Goal: Transaction & Acquisition: Subscribe to service/newsletter

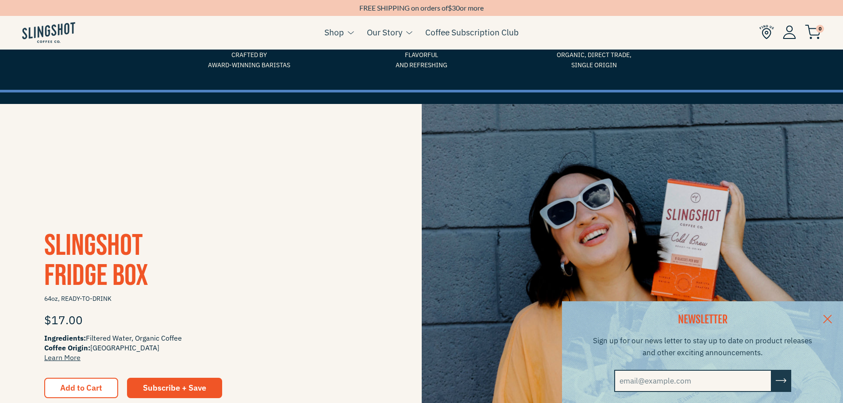
scroll to position [133, 0]
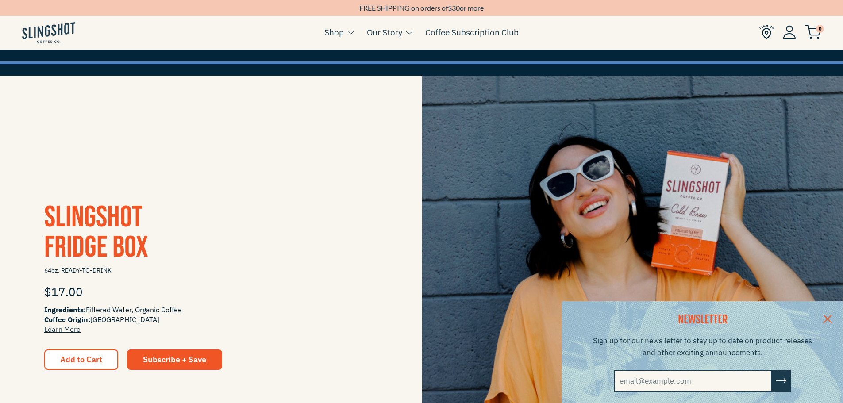
click at [830, 315] on link at bounding box center [827, 319] width 31 height 34
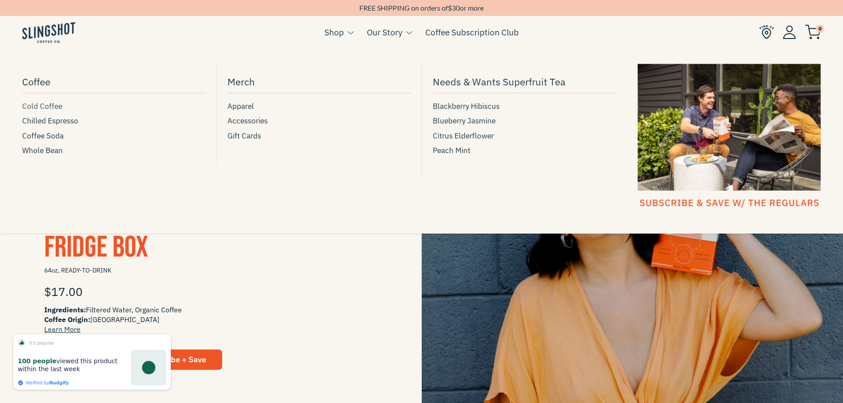
click at [46, 105] on span "Cold Coffee" at bounding box center [42, 107] width 40 height 12
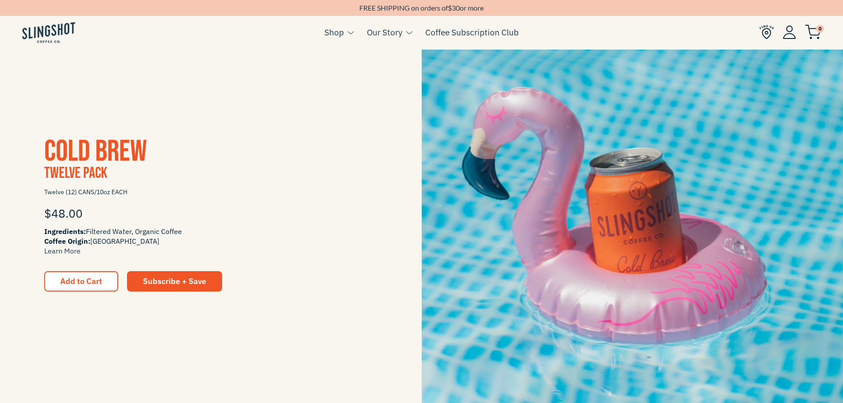
scroll to position [1063, 0]
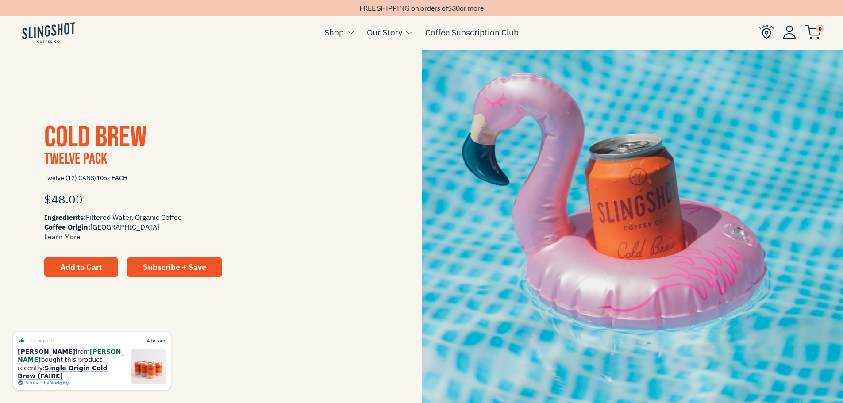
click at [93, 264] on span "Add to Cart" at bounding box center [81, 267] width 42 height 10
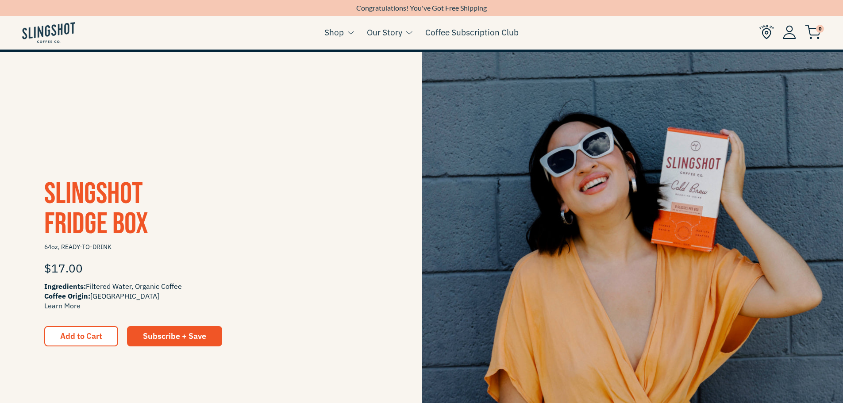
scroll to position [157, 0]
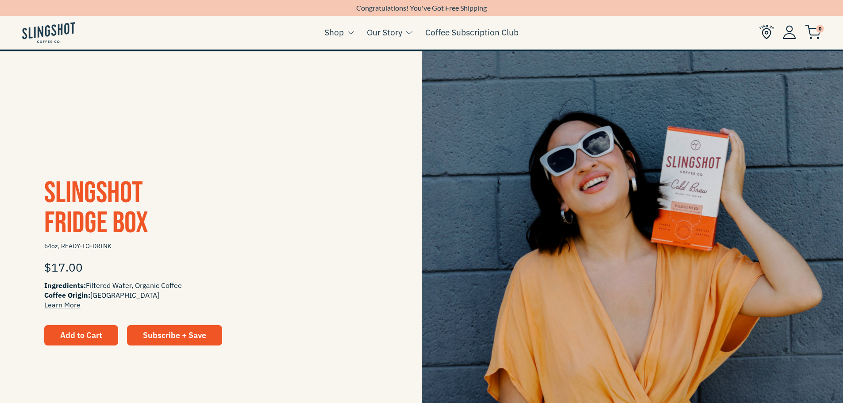
click at [96, 336] on span "Add to Cart" at bounding box center [81, 335] width 42 height 10
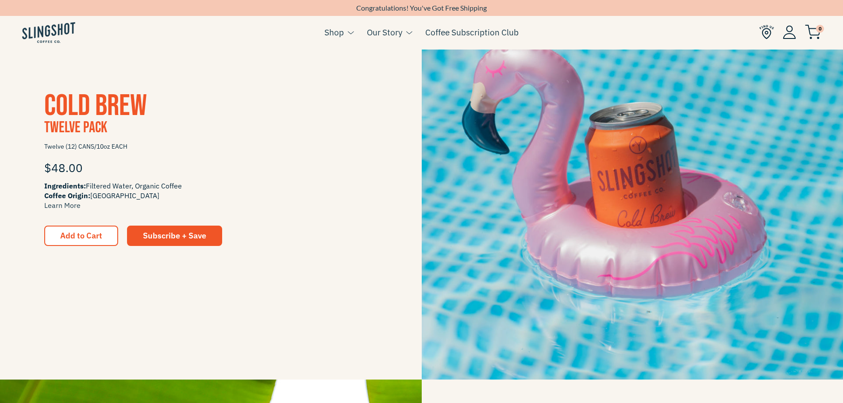
scroll to position [1107, 0]
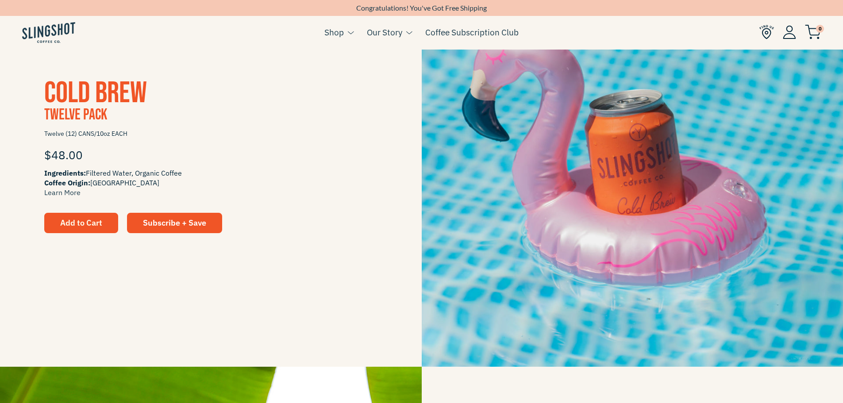
click at [80, 220] on span "Add to Cart" at bounding box center [81, 223] width 42 height 8
click at [458, 35] on link "Coffee Subscription Club" at bounding box center [472, 32] width 93 height 13
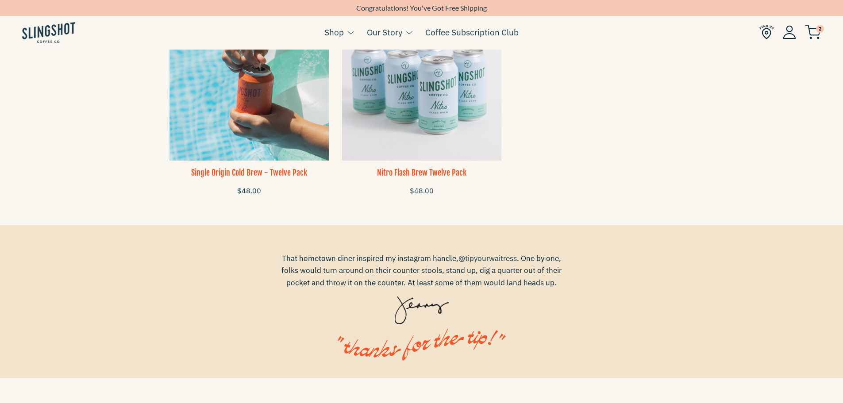
scroll to position [753, 0]
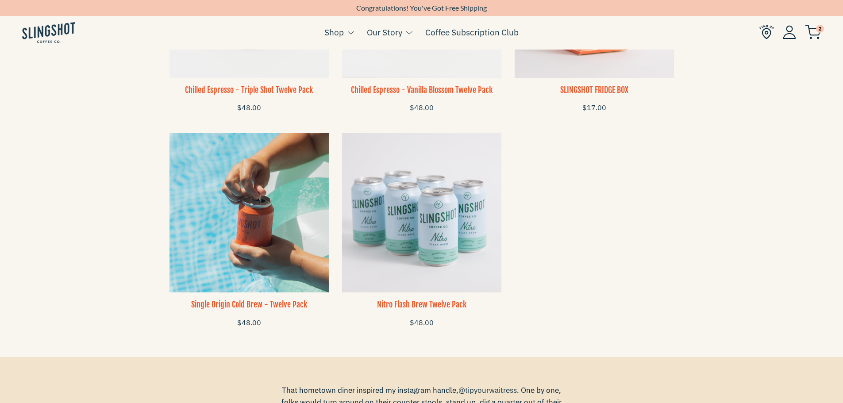
click at [273, 247] on img at bounding box center [249, 212] width 159 height 159
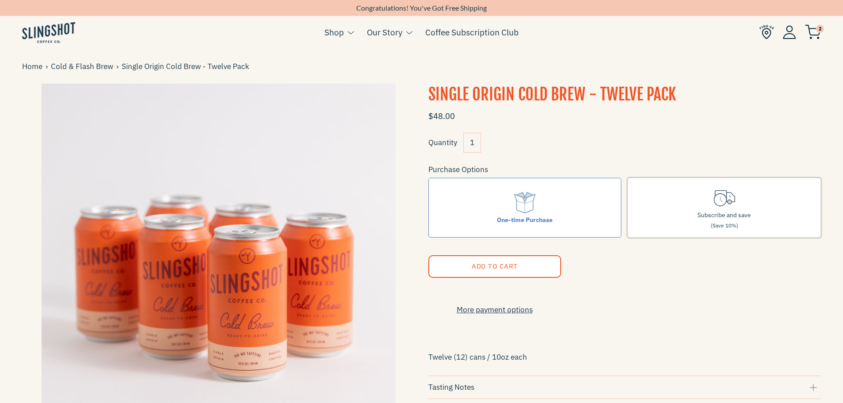
click at [714, 197] on icon at bounding box center [724, 198] width 25 height 25
click at [0, 0] on input "Subscribe and save (Save 10%)" at bounding box center [0, 0] width 0 height 0
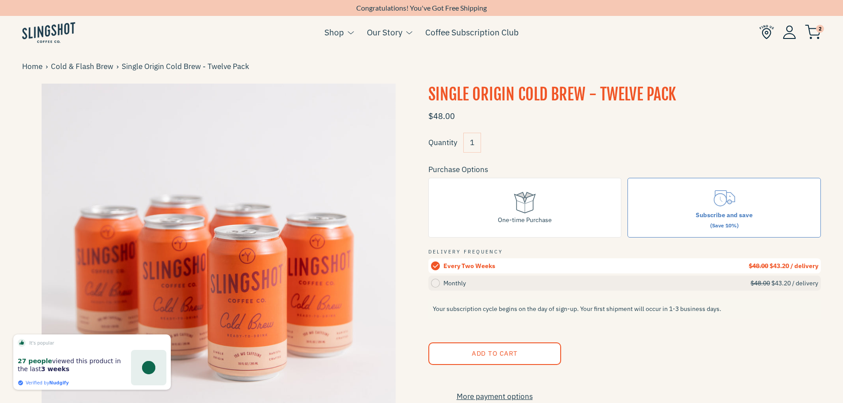
click at [461, 282] on div "Monthly" at bounding box center [598, 284] width 308 height 10
click at [0, 0] on input "Monthly $48.00 $43.20 / delivery" at bounding box center [0, 0] width 0 height 0
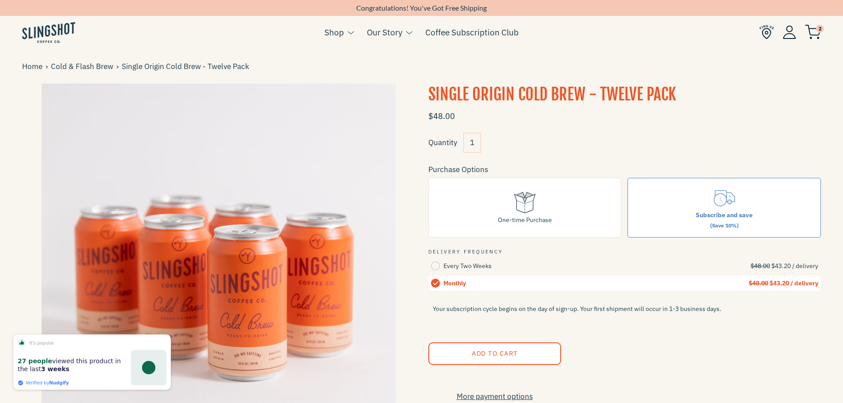
click at [479, 360] on button "Add to Cart" at bounding box center [495, 354] width 133 height 23
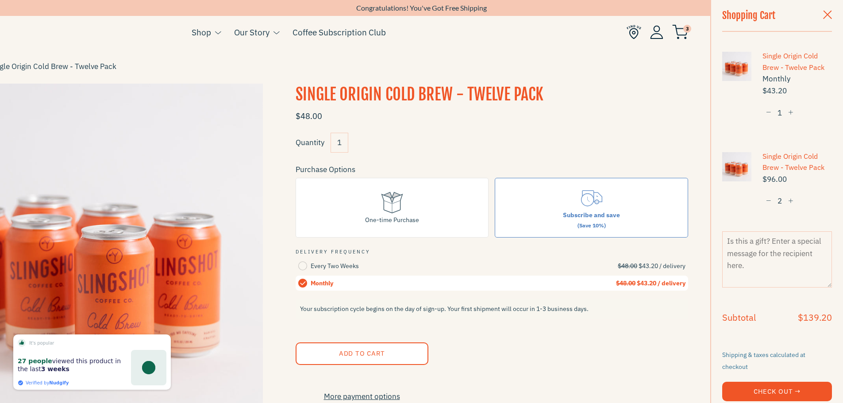
click at [766, 199] on span "button" at bounding box center [768, 201] width 5 height 6
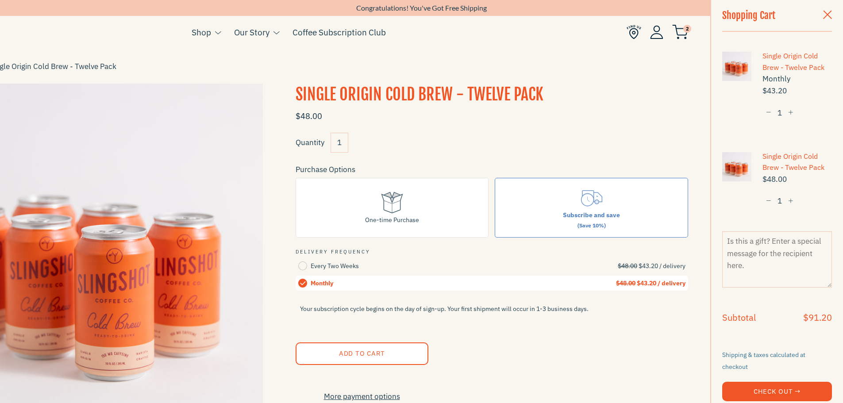
click at [768, 200] on span "button" at bounding box center [768, 201] width 5 height 6
